Goal: Transaction & Acquisition: Purchase product/service

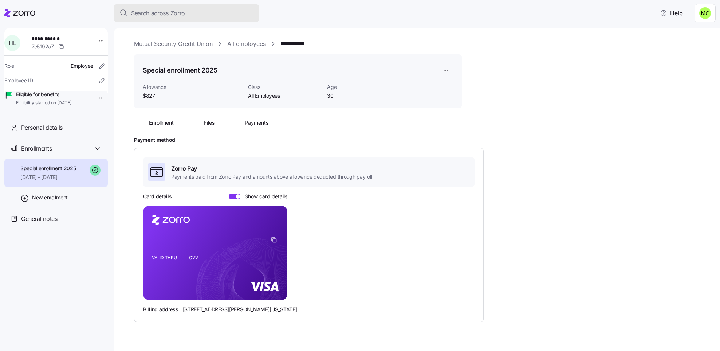
click at [153, 12] on span "Search across Zorro..." at bounding box center [160, 13] width 59 height 9
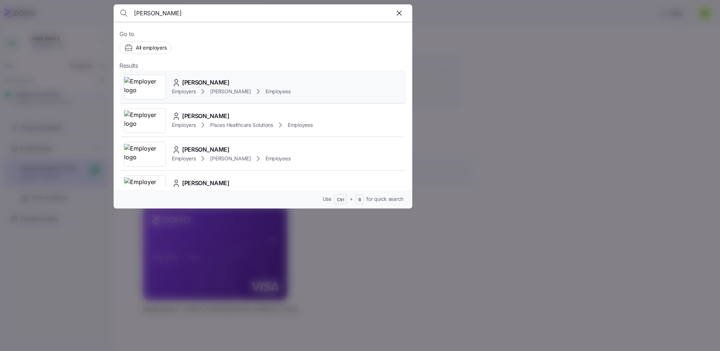
type input "kerri"
click at [196, 89] on span "Employers" at bounding box center [184, 91] width 24 height 7
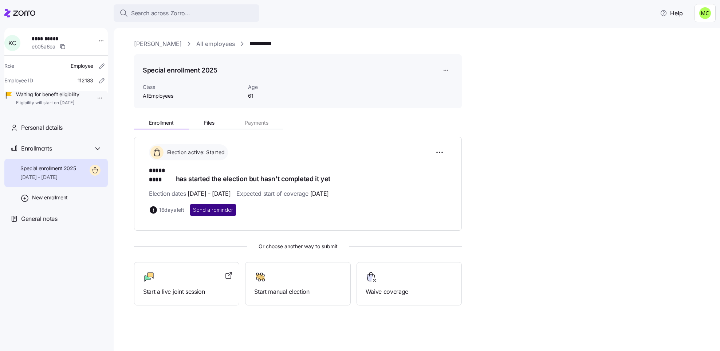
click at [215, 206] on span "Send a reminder" at bounding box center [213, 209] width 40 height 7
click at [176, 277] on div "Start a live joint session" at bounding box center [186, 283] width 87 height 25
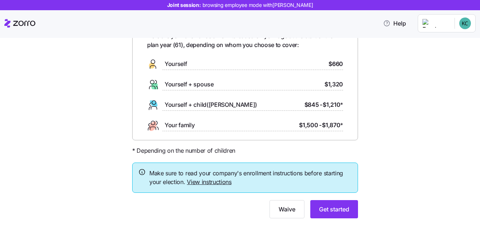
scroll to position [58, 0]
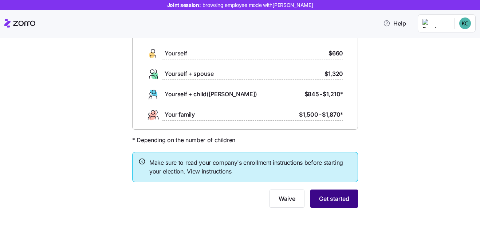
click at [335, 198] on span "Get started" at bounding box center [334, 198] width 30 height 9
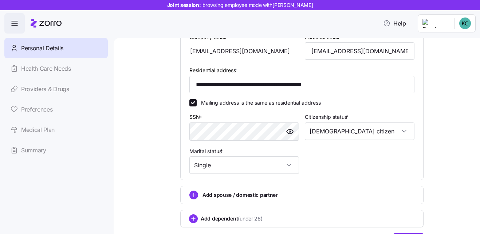
scroll to position [262, 0]
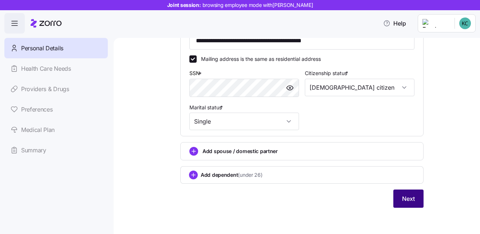
click at [403, 197] on span "Next" at bounding box center [408, 198] width 13 height 9
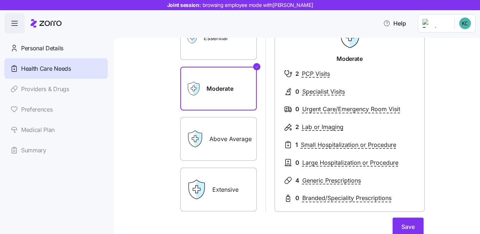
scroll to position [109, 0]
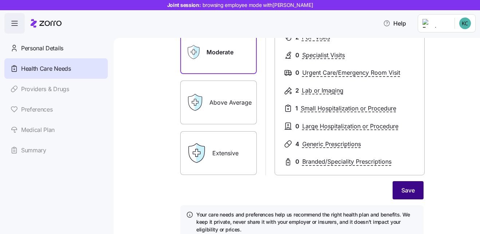
click at [397, 191] on button "Save" at bounding box center [408, 190] width 31 height 18
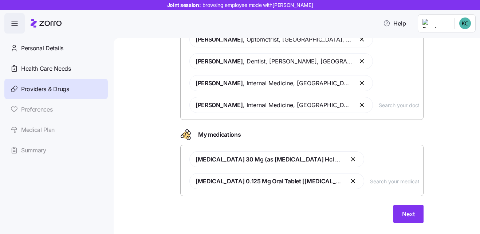
scroll to position [88, 0]
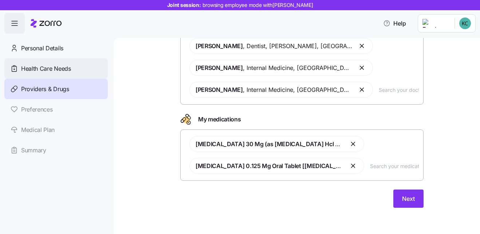
click at [58, 70] on span "Health Care Needs" at bounding box center [46, 68] width 50 height 9
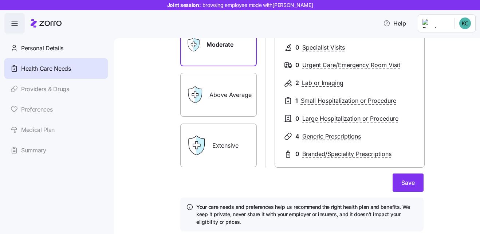
scroll to position [141, 0]
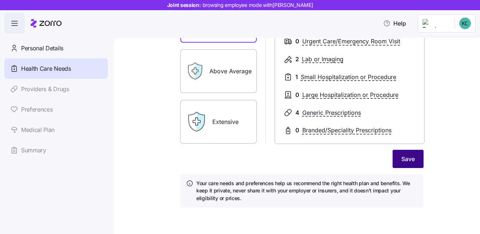
click at [401, 159] on span "Save" at bounding box center [407, 158] width 13 height 9
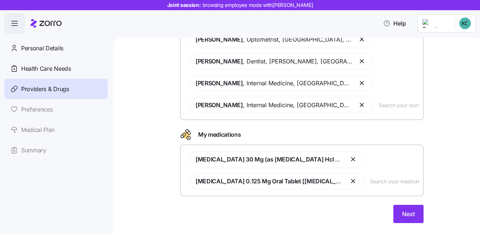
scroll to position [36, 0]
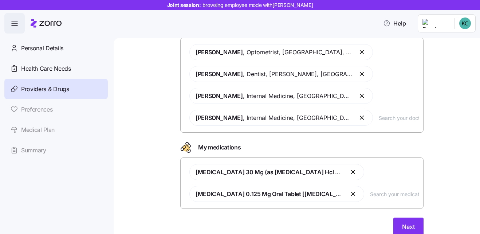
scroll to position [73, 0]
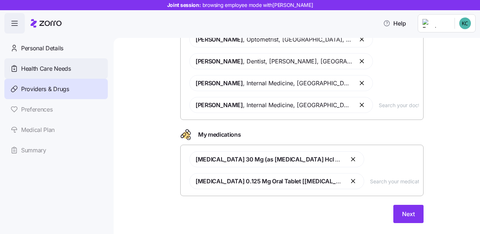
click at [70, 68] on span "Health Care Needs" at bounding box center [46, 68] width 50 height 9
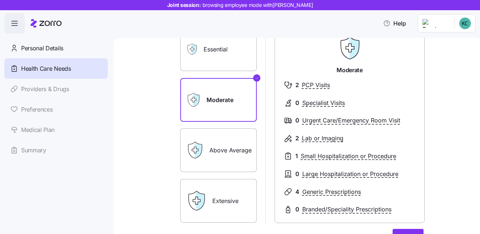
scroll to position [109, 0]
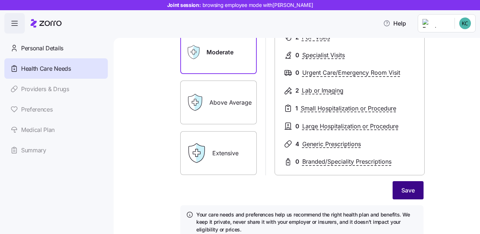
click at [405, 187] on span "Save" at bounding box center [407, 190] width 13 height 9
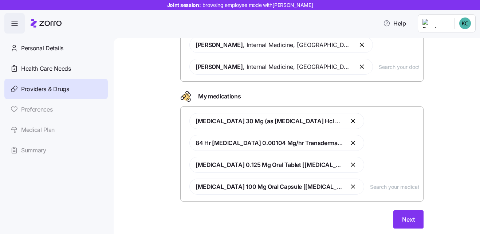
scroll to position [146, 0]
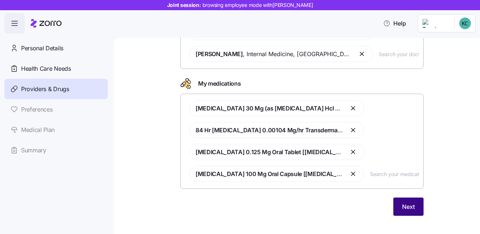
click at [404, 208] on span "Next" at bounding box center [408, 206] width 13 height 9
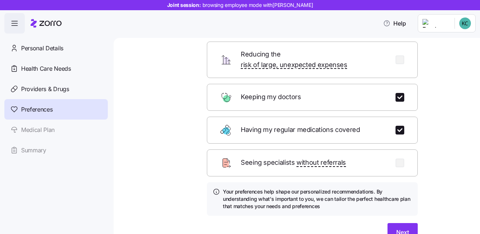
scroll to position [106, 0]
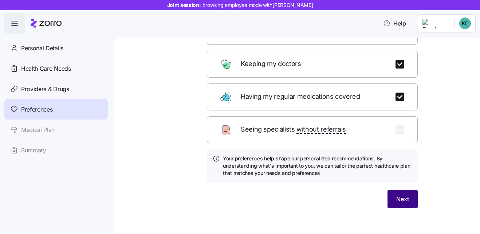
click at [396, 195] on span "Next" at bounding box center [402, 199] width 13 height 9
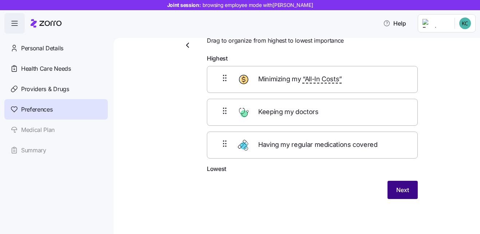
click at [396, 191] on span "Next" at bounding box center [402, 189] width 13 height 9
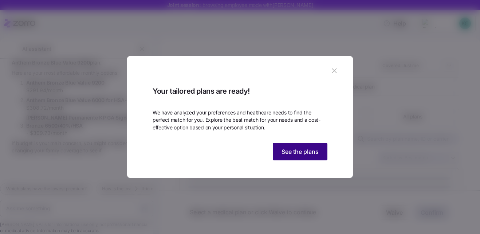
scroll to position [519, 0]
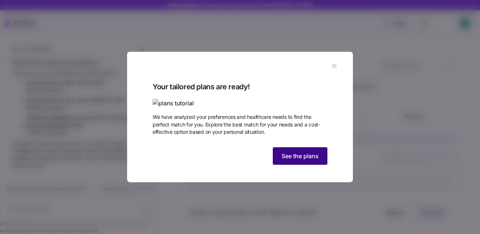
click at [298, 160] on span "See the plans" at bounding box center [300, 156] width 37 height 9
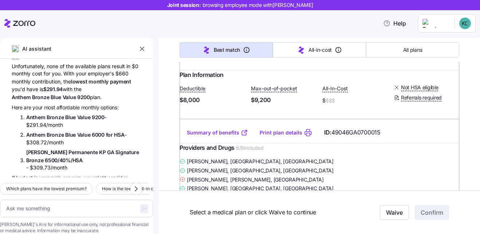
scroll to position [446, 0]
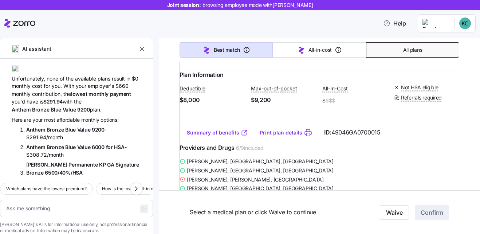
click at [395, 52] on button "All plans" at bounding box center [412, 49] width 93 height 15
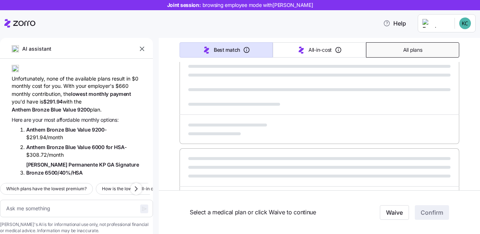
type textarea "x"
type input "Sorted by: Premium"
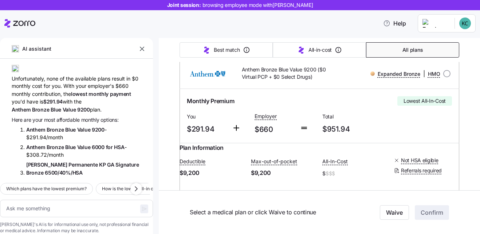
scroll to position [73, 0]
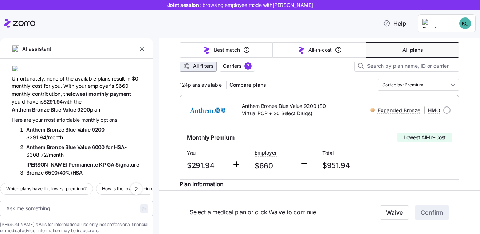
click at [193, 66] on span "All filters" at bounding box center [203, 65] width 20 height 7
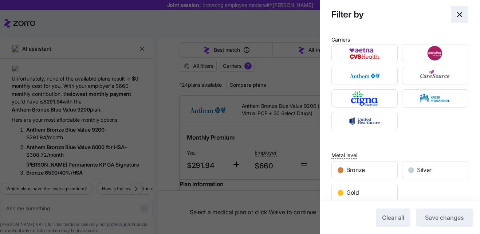
click at [458, 14] on icon "button" at bounding box center [460, 14] width 4 height 4
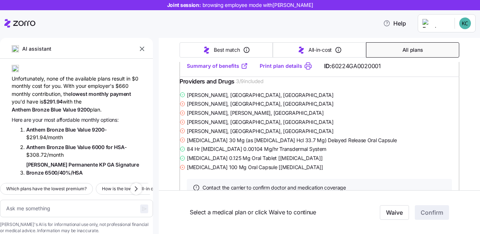
scroll to position [4590, 0]
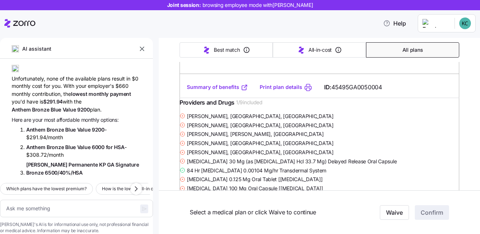
type textarea "x"
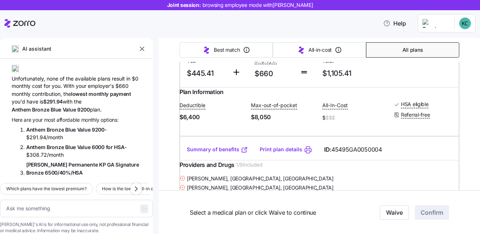
scroll to position [5063, 0]
